Goal: Task Accomplishment & Management: Manage account settings

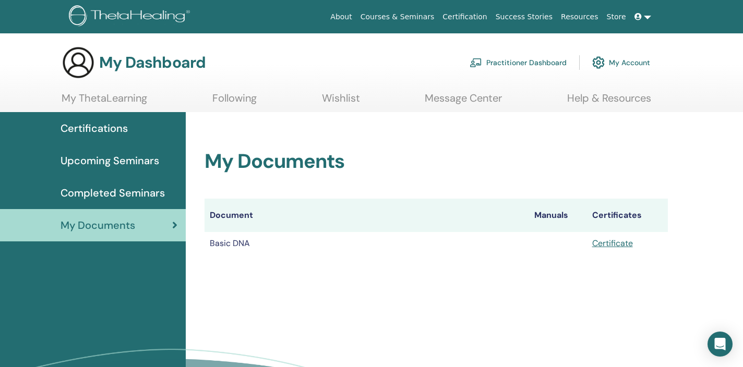
click at [614, 64] on link "My Account" at bounding box center [621, 62] width 58 height 23
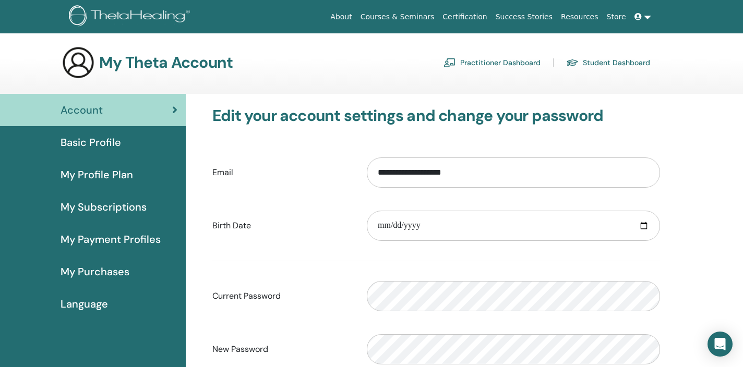
click at [102, 137] on span "Basic Profile" at bounding box center [91, 143] width 61 height 16
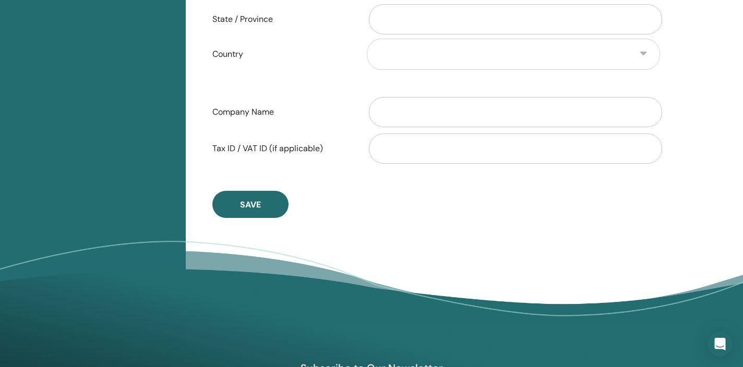
scroll to position [531, 0]
